Goal: Transaction & Acquisition: Register for event/course

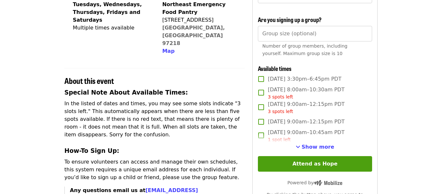
scroll to position [170, 0]
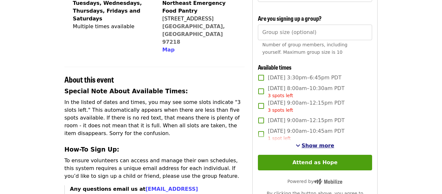
click at [312, 145] on span "Show more" at bounding box center [318, 145] width 33 height 6
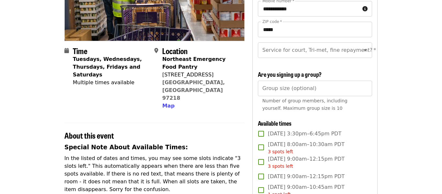
scroll to position [115, 0]
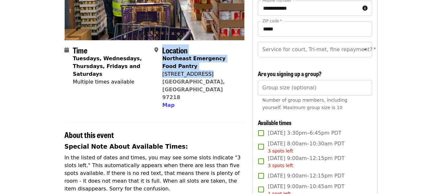
drag, startPoint x: 162, startPoint y: 74, endPoint x: 208, endPoint y: 78, distance: 46.7
click at [208, 78] on div "Location Northeast Emergency Food Pantry [STREET_ADDRESS] Map" at bounding box center [196, 78] width 85 height 64
click at [208, 78] on div "[STREET_ADDRESS]" at bounding box center [200, 74] width 77 height 8
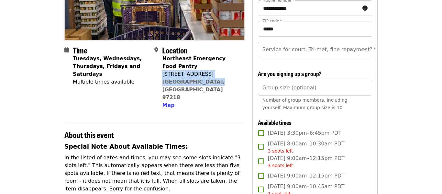
drag, startPoint x: 163, startPoint y: 74, endPoint x: 211, endPoint y: 81, distance: 48.6
click at [211, 81] on div "Northeast Emergency Food Pantry [STREET_ADDRESS] Map" at bounding box center [200, 82] width 77 height 54
copy span "[STREET_ADDRESS]"
click at [146, 86] on div "Time Tuesdays, Wednesdays, Thursdays, Fridays and Saturdays Multiple times avai…" at bounding box center [111, 78] width 76 height 64
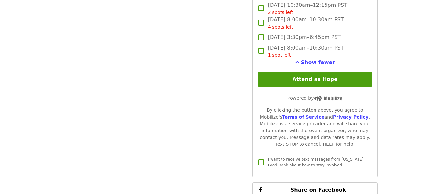
scroll to position [852, 0]
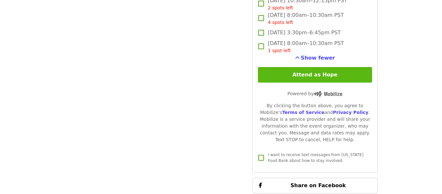
click at [270, 74] on button "Attend as Hope" at bounding box center [315, 75] width 114 height 16
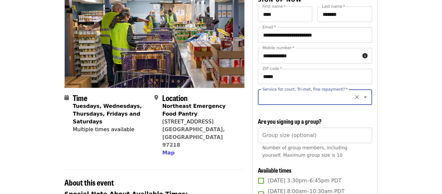
scroll to position [67, 0]
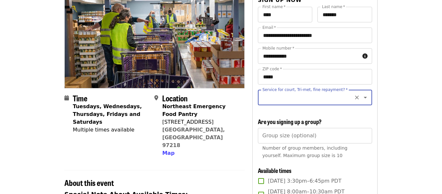
click at [264, 99] on input "Service for court, Tri-met, fine repayment?   *" at bounding box center [307, 97] width 88 height 12
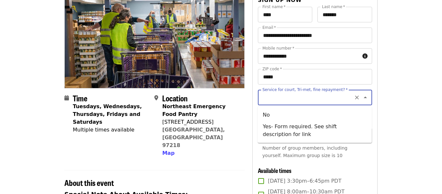
click at [365, 100] on icon "Close" at bounding box center [365, 97] width 8 height 8
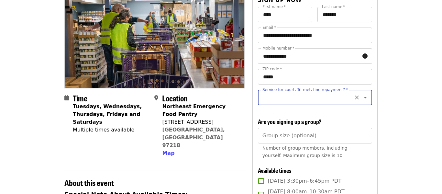
click at [365, 100] on icon "Open" at bounding box center [365, 97] width 8 height 8
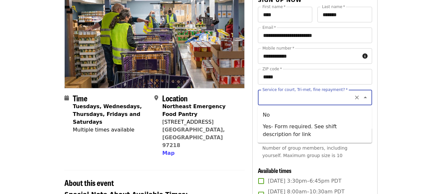
click at [267, 96] on input "Service for court, Tri-met, fine repayment?   *" at bounding box center [307, 97] width 88 height 12
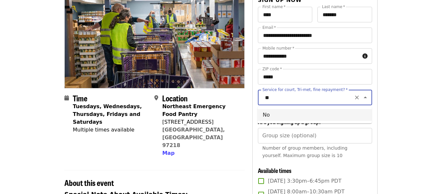
click at [264, 111] on li "No" at bounding box center [315, 115] width 114 height 12
type input "**"
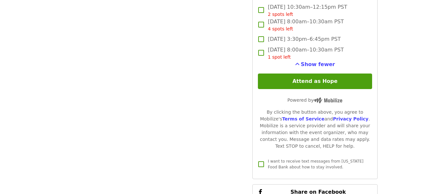
scroll to position [830, 0]
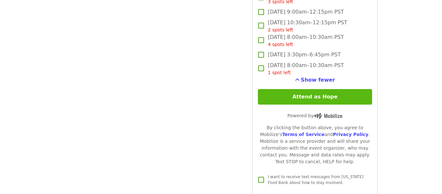
click at [274, 98] on button "Attend as Hope" at bounding box center [315, 97] width 114 height 16
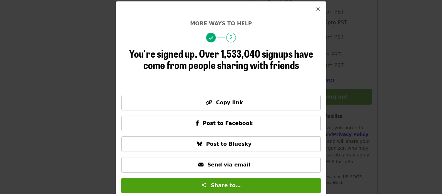
scroll to position [33, 0]
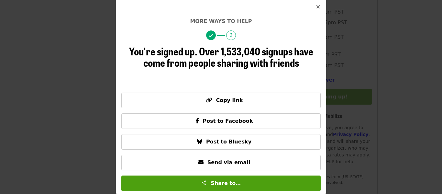
click at [317, 8] on icon "times icon" at bounding box center [318, 7] width 4 height 6
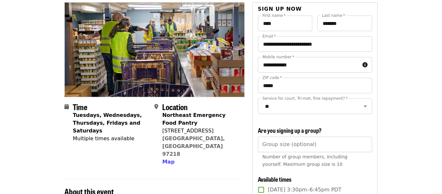
scroll to position [0, 0]
